Goal: Task Accomplishment & Management: Use online tool/utility

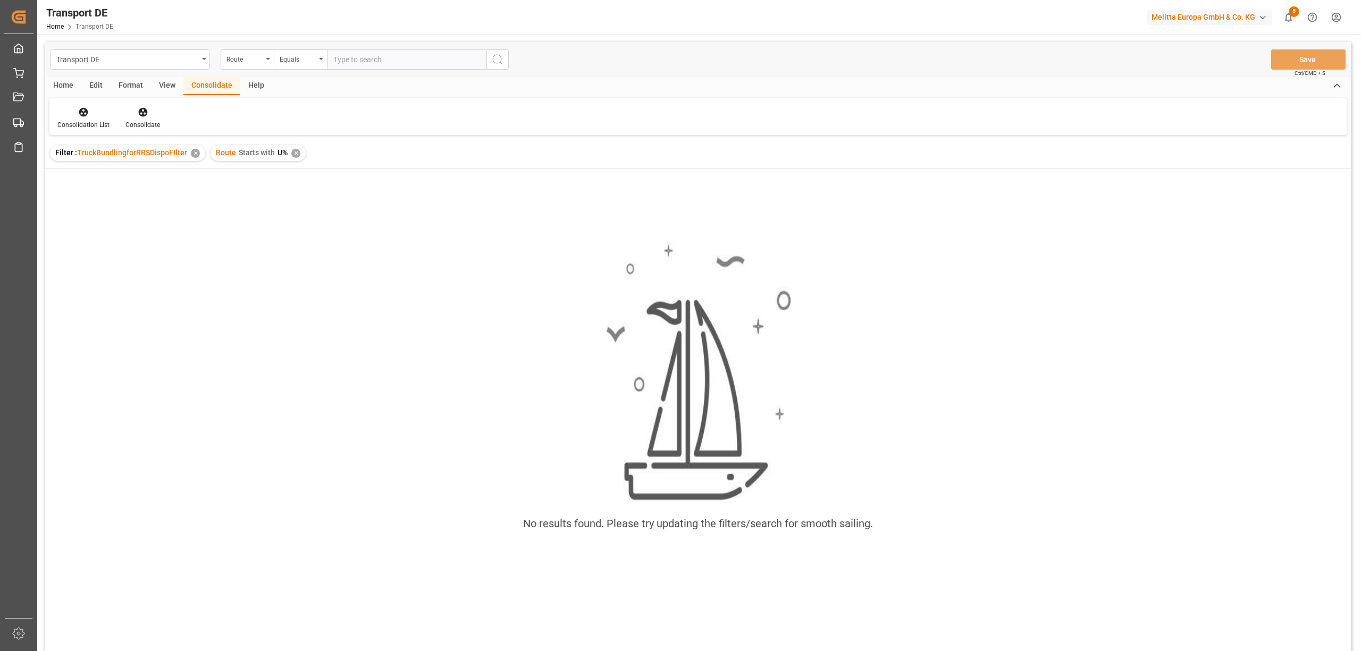
click at [298, 153] on div "✕" at bounding box center [295, 153] width 9 height 9
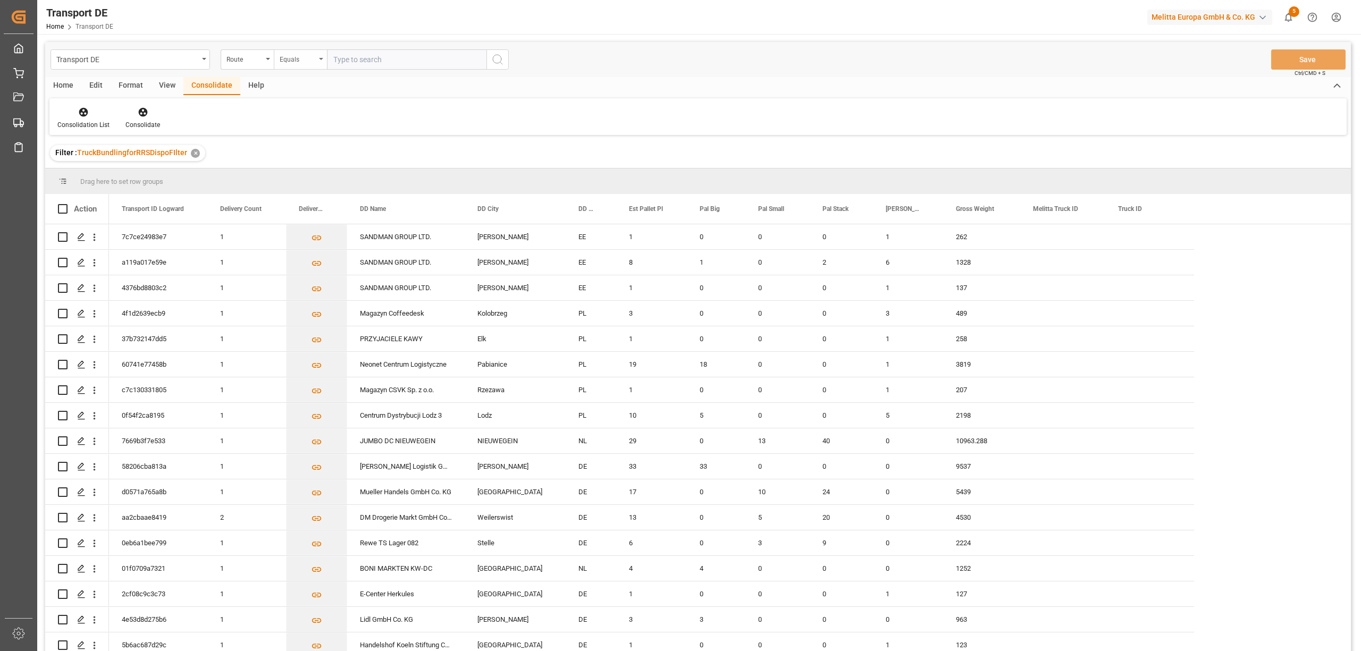
click at [301, 64] on div "Equals" at bounding box center [300, 59] width 53 height 20
drag, startPoint x: 309, startPoint y: 179, endPoint x: 378, endPoint y: 126, distance: 87.3
click at [309, 179] on div "Starts with" at bounding box center [353, 175] width 158 height 22
type input "790"
click at [506, 63] on button "search button" at bounding box center [497, 59] width 22 height 20
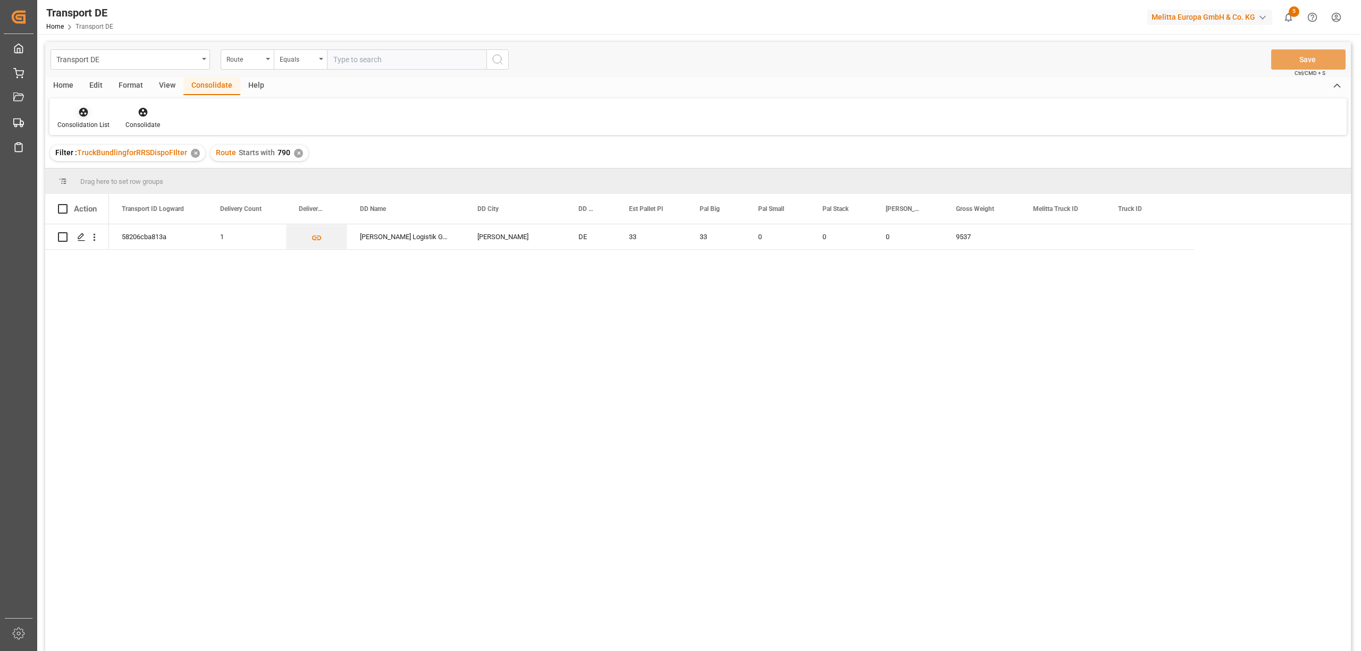
click at [81, 116] on icon at bounding box center [83, 112] width 9 height 9
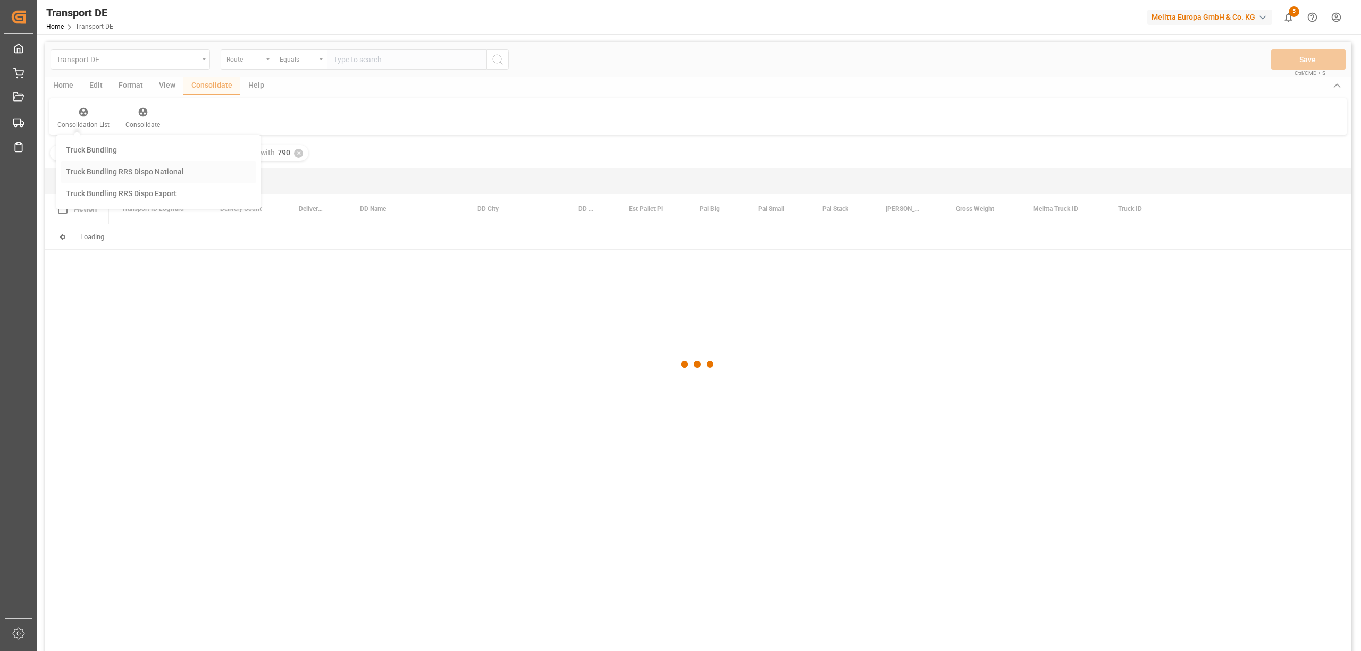
click at [102, 168] on div "Transport DE Route Equals Save Ctrl/CMD + S Home Edit Format View Consolidate H…" at bounding box center [697, 360] width 1305 height 637
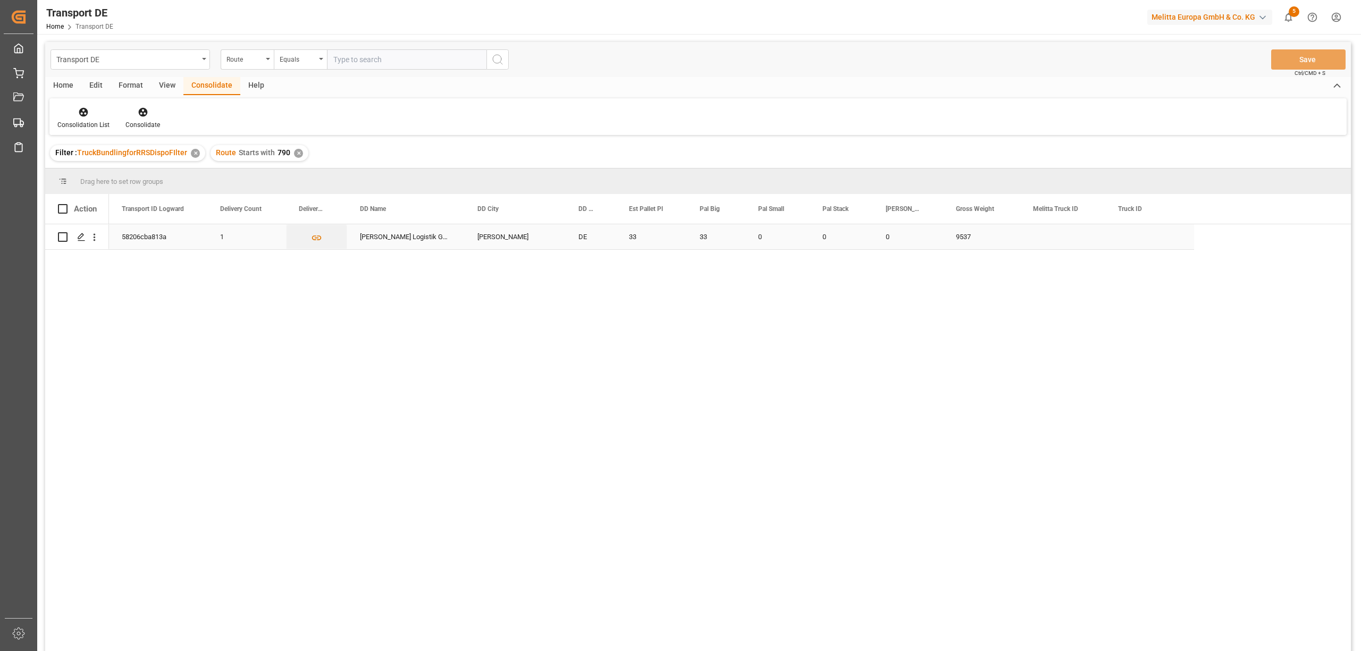
click at [62, 239] on input "Press Space to toggle row selection (unchecked)" at bounding box center [63, 237] width 10 height 10
checkbox input "true"
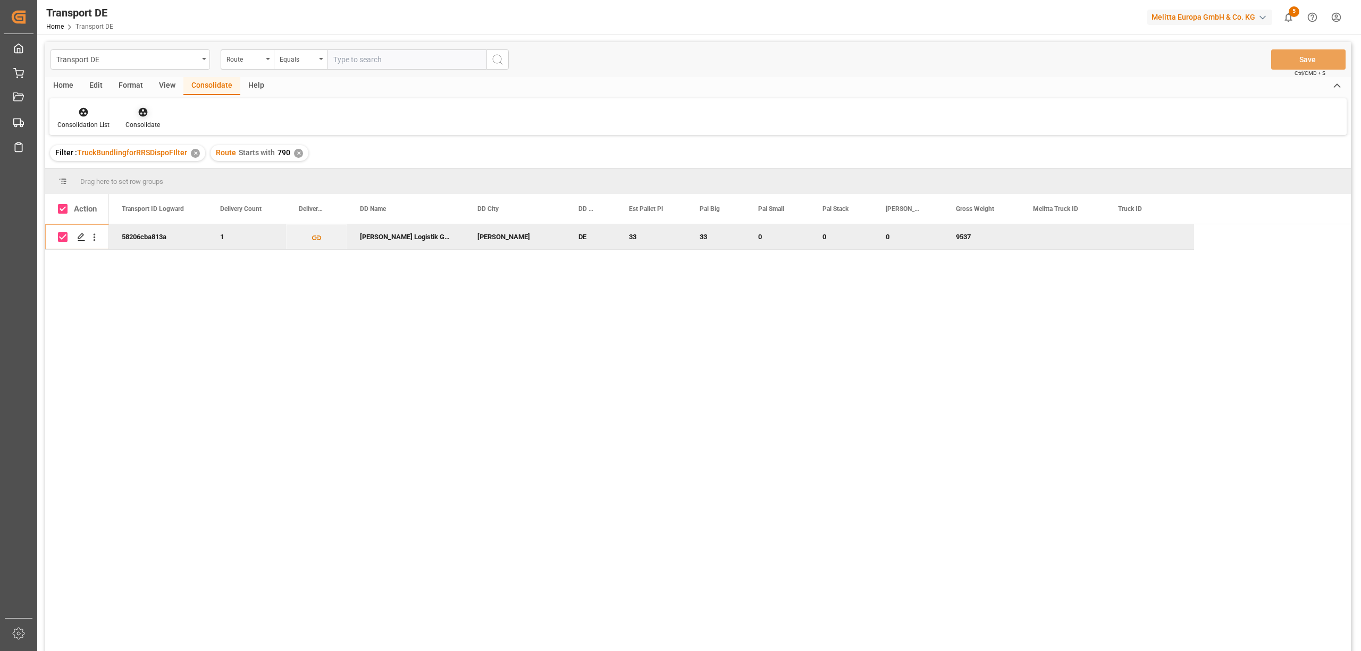
click at [141, 114] on icon at bounding box center [142, 112] width 9 height 9
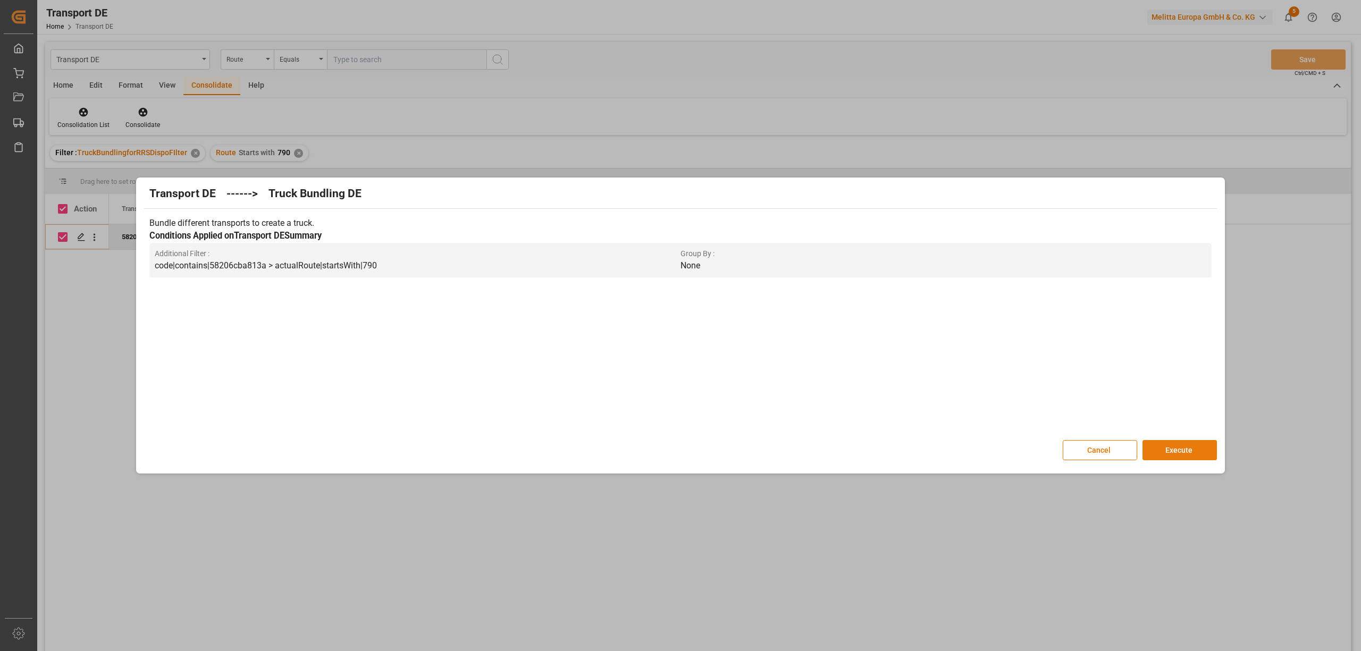
click at [1181, 449] on button "Execute" at bounding box center [1179, 450] width 74 height 20
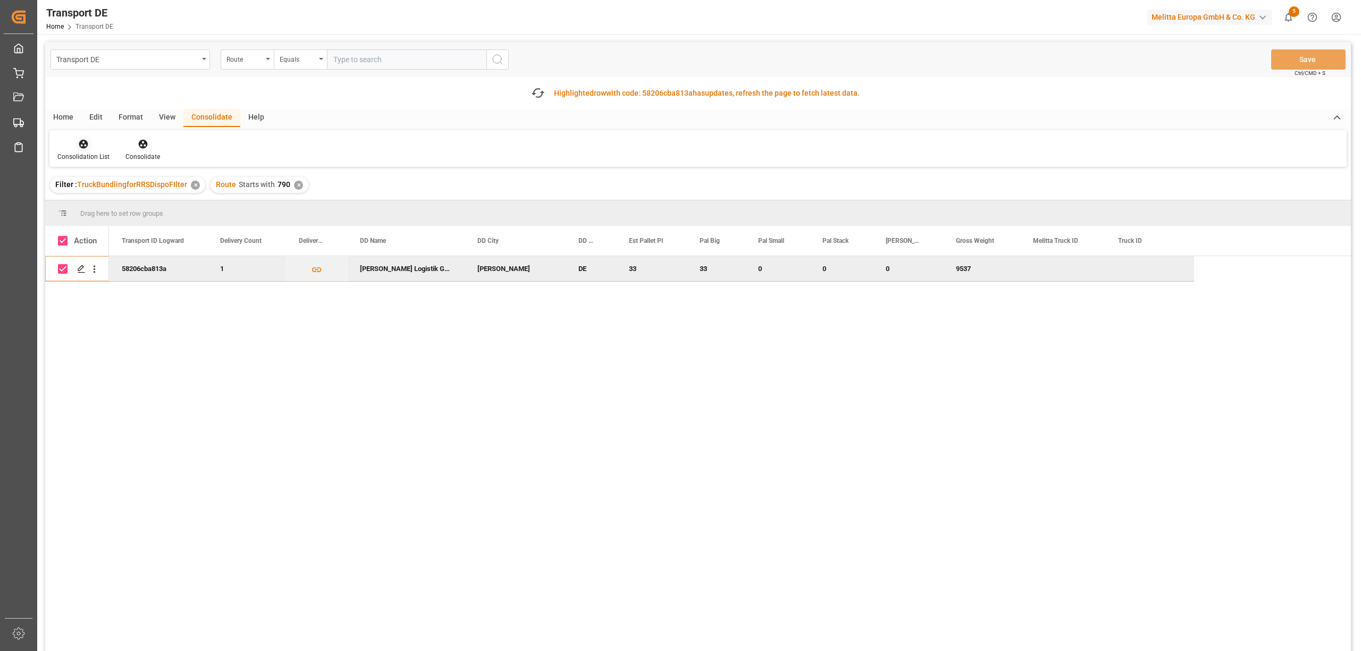
click at [79, 147] on icon at bounding box center [83, 144] width 11 height 11
click at [139, 203] on div "Transport DE Route Equals Save Ctrl/CMD + S Fetch latest updates Highlighted ro…" at bounding box center [697, 376] width 1305 height 669
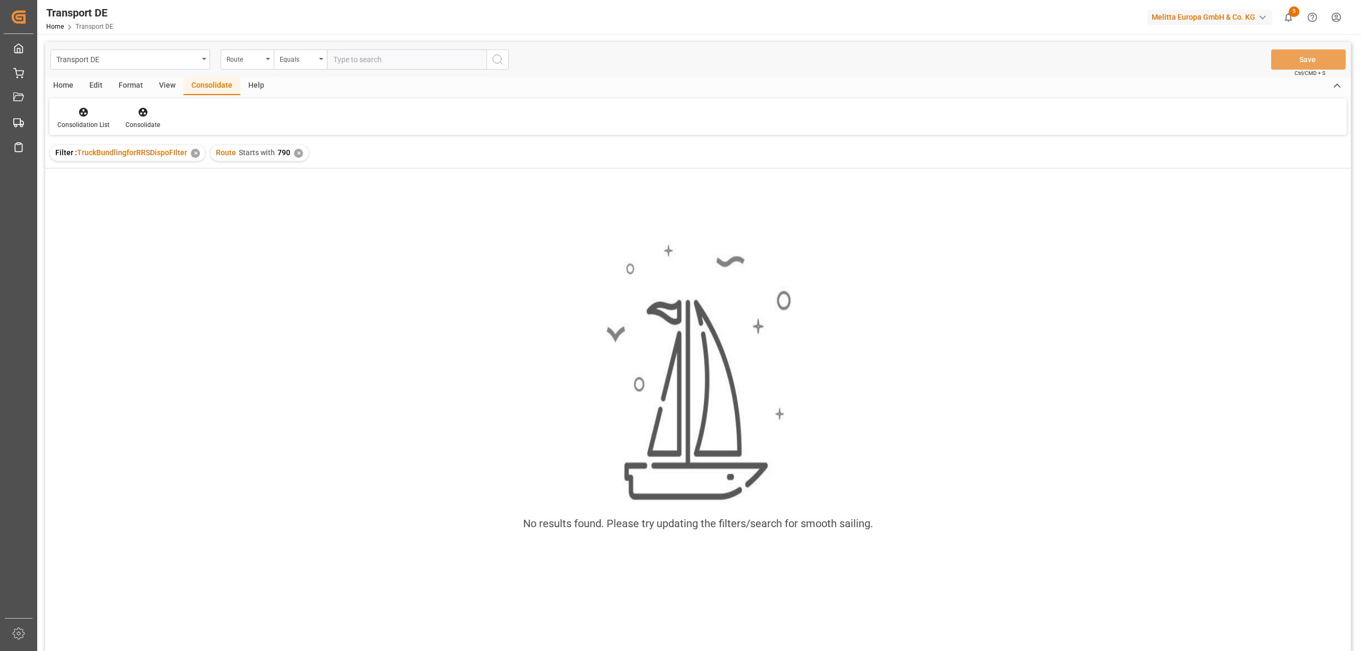
click at [296, 152] on div "✕" at bounding box center [298, 153] width 9 height 9
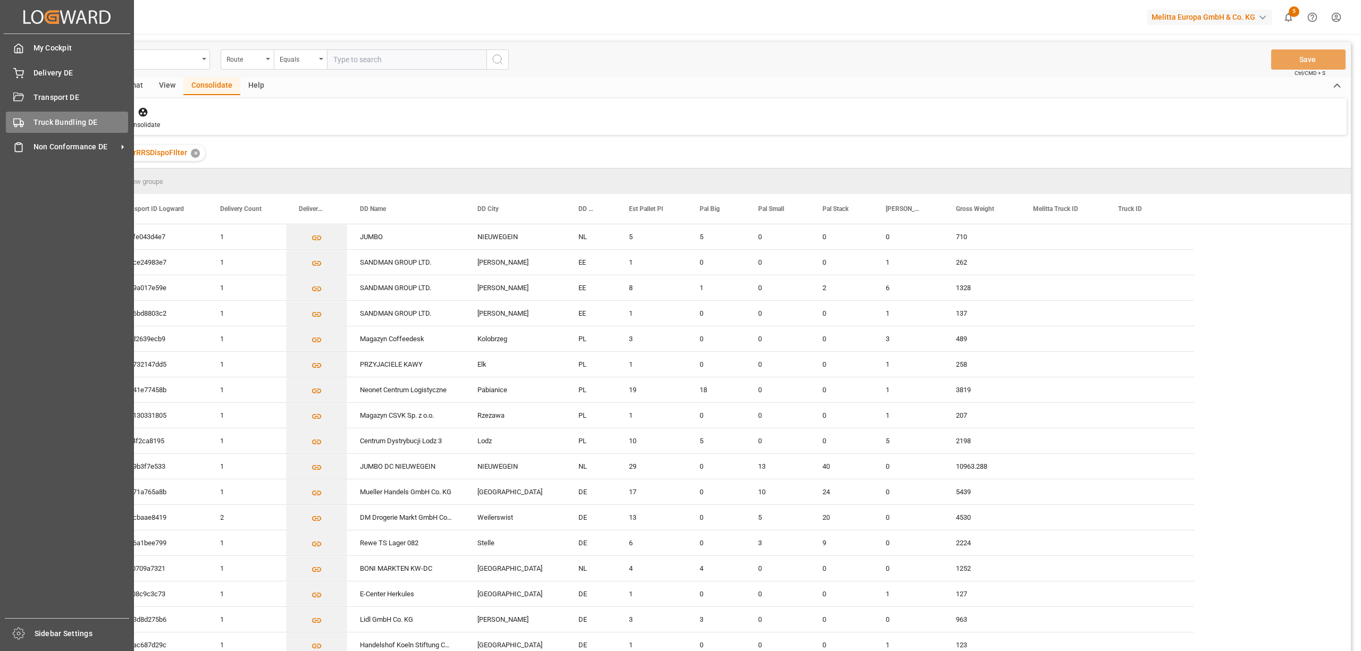
click at [28, 122] on div "Truck Bundling DE Truck Bundling DE" at bounding box center [67, 122] width 122 height 21
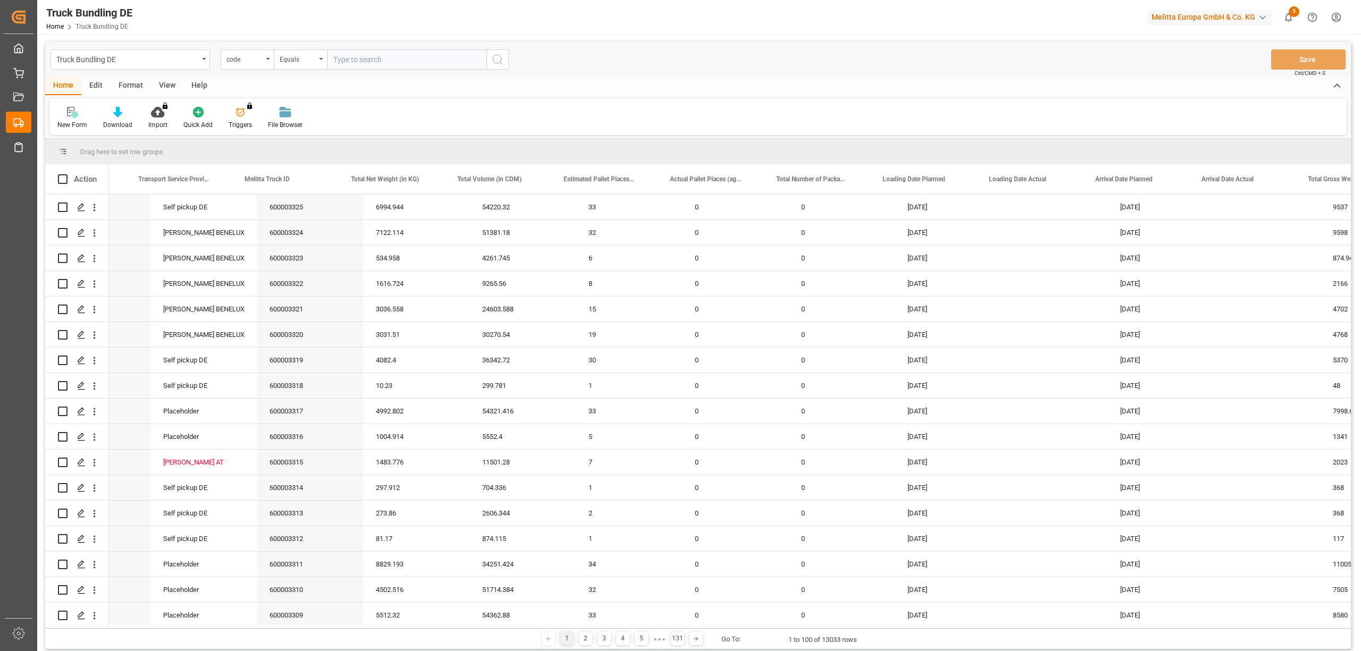
scroll to position [0, 319]
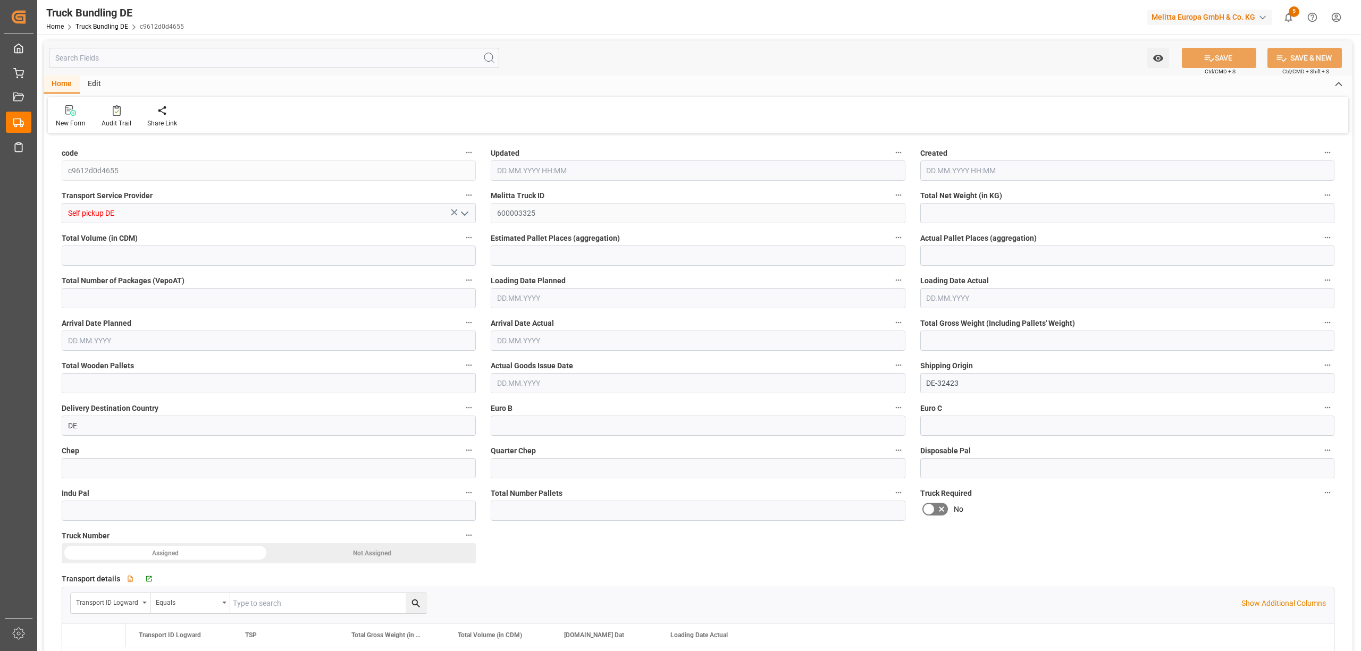
type input "6994.944"
type input "54220.32"
type input "33"
type input "0"
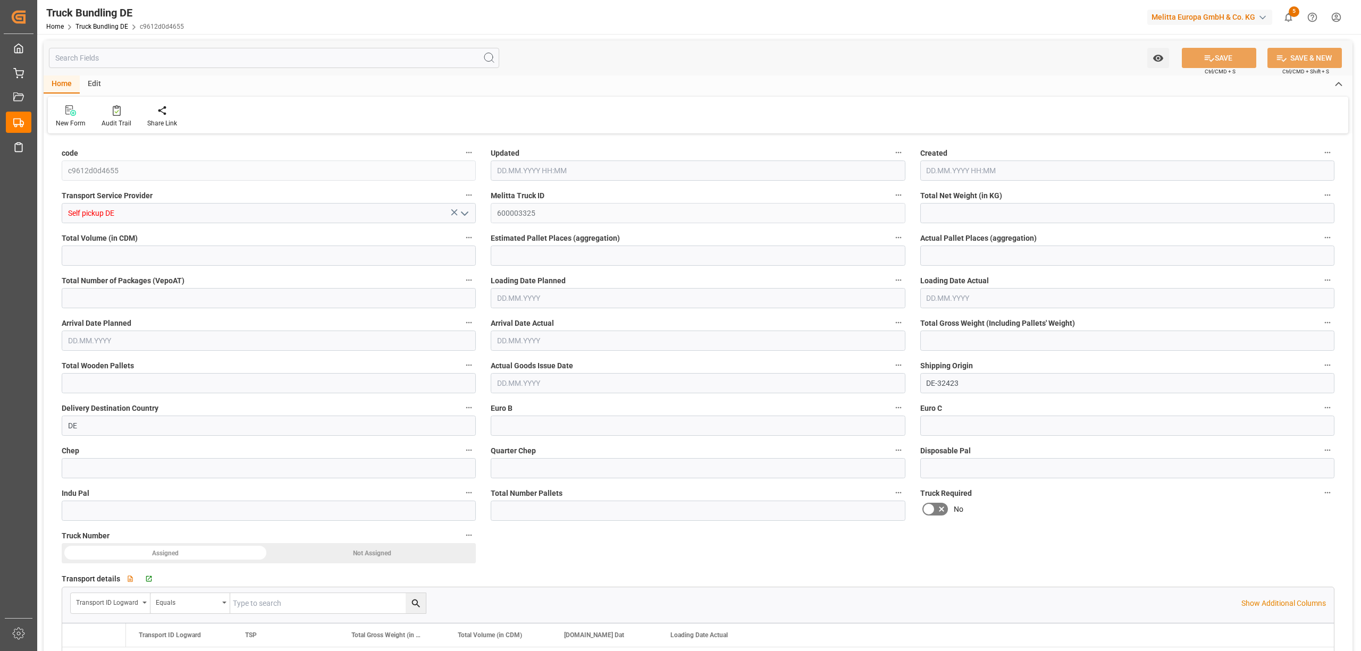
type input "9537"
type input "33"
type input "0"
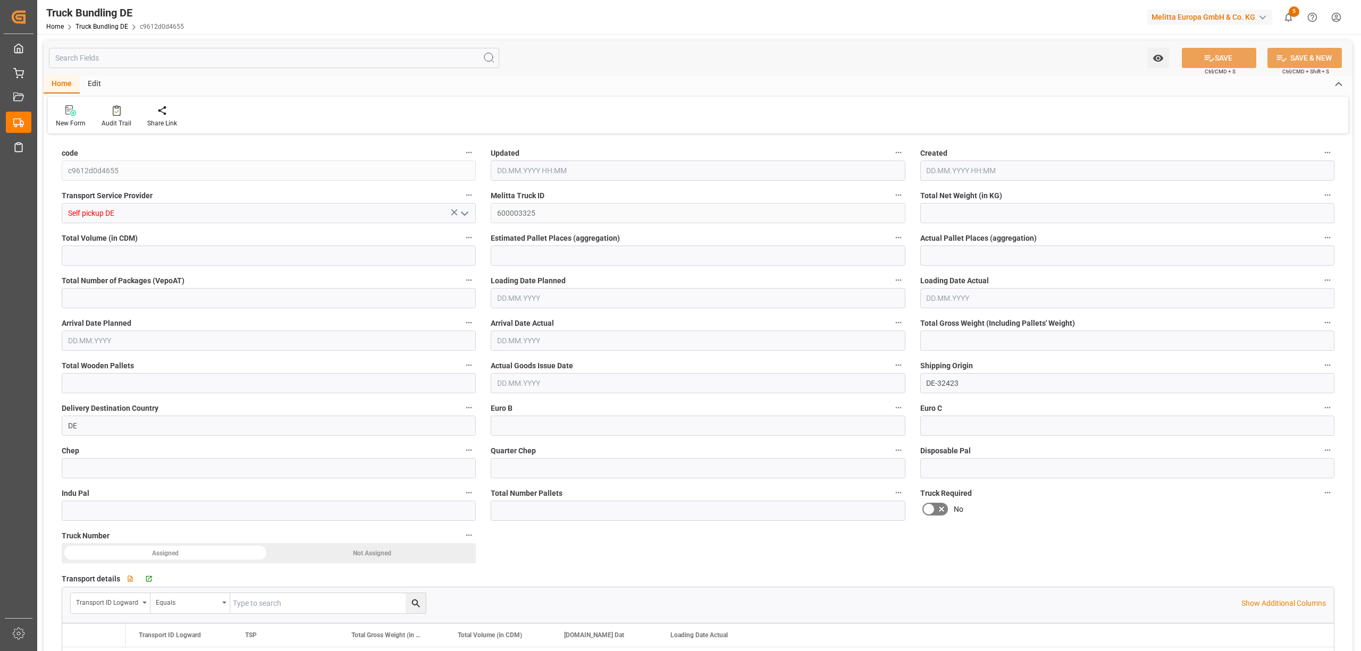
type input "0"
type input "07.10.2025 13:47"
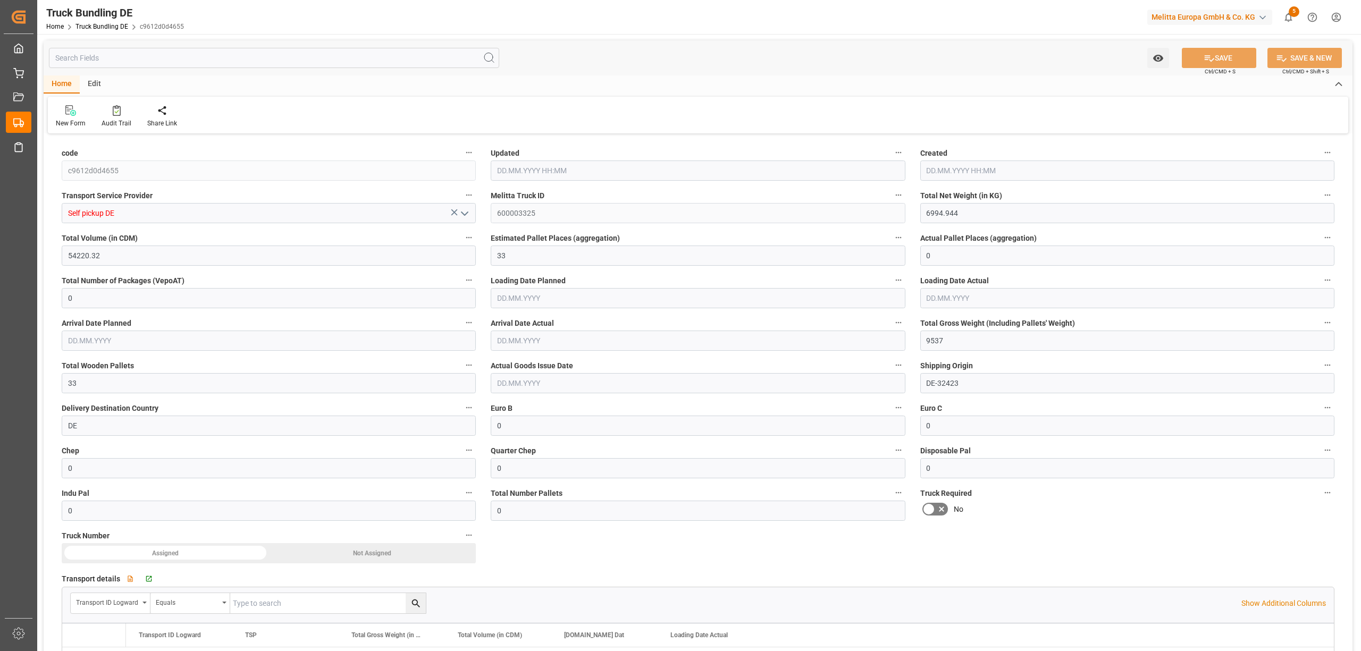
type input "07.10.2025 13:47"
type input "10.10.2025"
type input "13.10.2025"
type input "07.10.2025"
